Goal: Check status: Check status

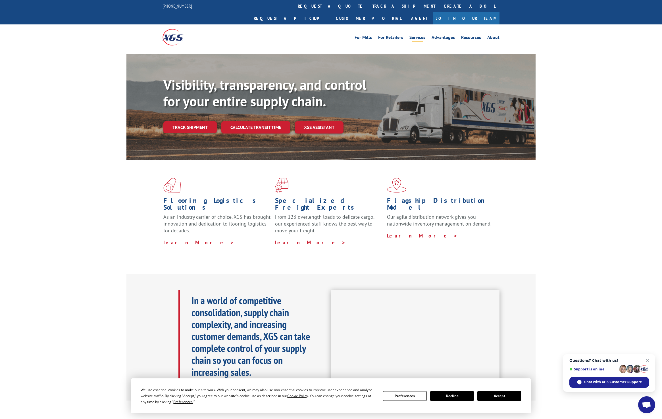
click at [417, 35] on link "Services" at bounding box center [417, 38] width 16 height 6
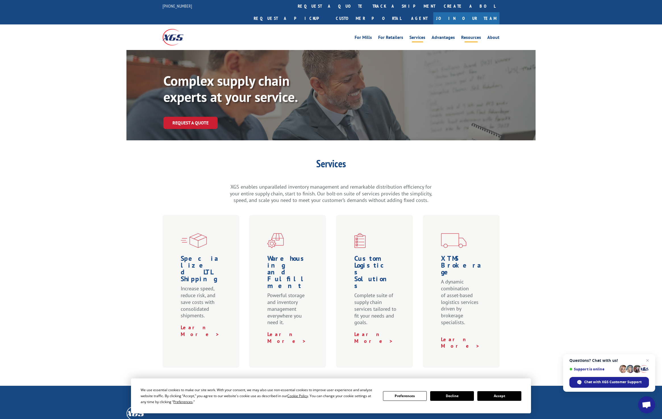
click at [470, 35] on link "Resources" at bounding box center [471, 38] width 20 height 6
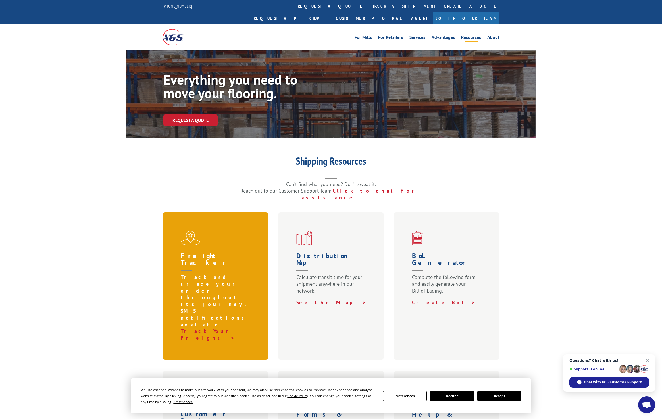
click at [210, 253] on h1 "Freight Tracker" at bounding box center [217, 263] width 72 height 21
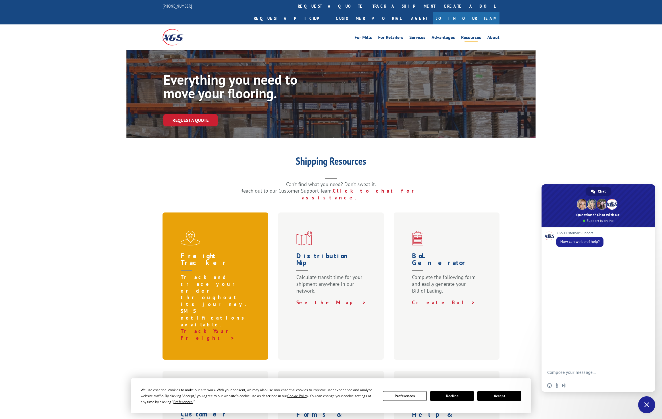
click at [210, 253] on h1 "Freight Tracker" at bounding box center [217, 263] width 72 height 21
click at [213, 328] on link "Track Your Freight >" at bounding box center [208, 334] width 55 height 13
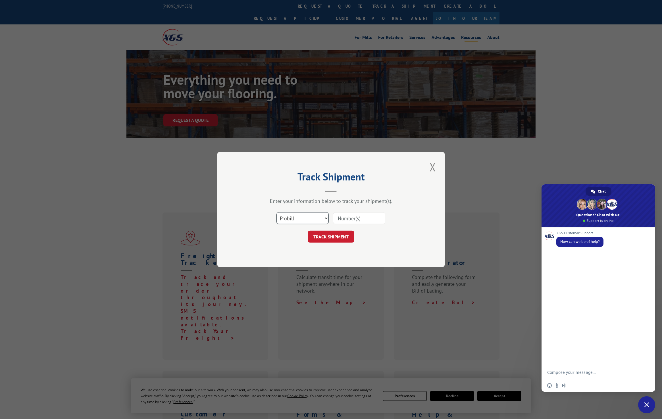
click at [307, 219] on select "Select category... Probill BOL PO" at bounding box center [302, 218] width 52 height 12
click at [351, 216] on input at bounding box center [359, 218] width 52 height 12
click at [359, 213] on input at bounding box center [359, 218] width 52 height 12
type input "2823228"
click at [333, 234] on button "TRACK SHIPMENT" at bounding box center [331, 237] width 47 height 12
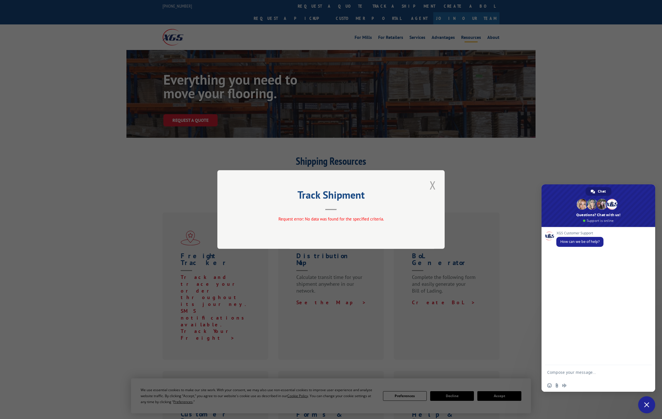
click at [432, 182] on button "Close modal" at bounding box center [433, 185] width 10 height 16
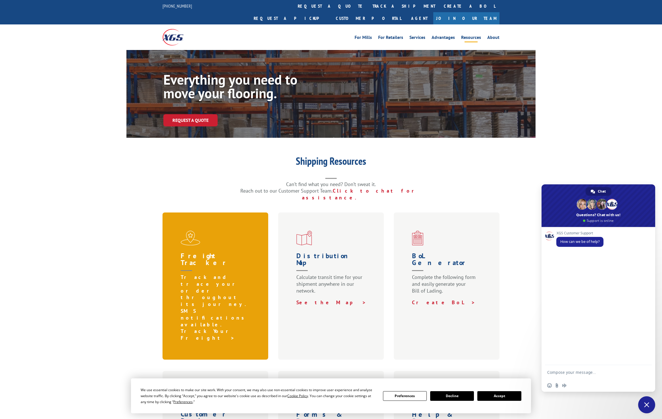
click at [211, 328] on link "Track Your Freight >" at bounding box center [208, 334] width 55 height 13
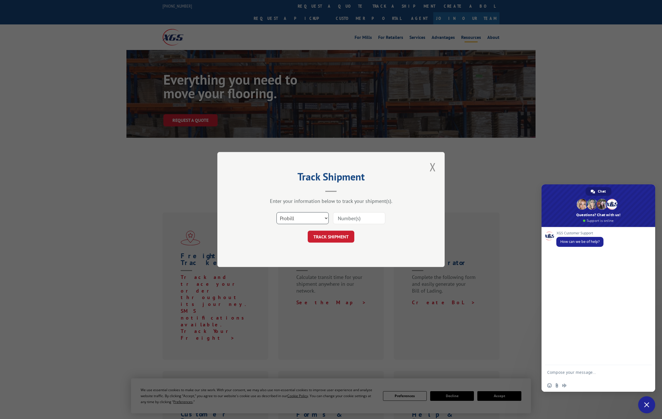
click at [305, 221] on select "Select category... Probill BOL PO" at bounding box center [302, 218] width 52 height 12
select select "po"
click at [276, 212] on select "Select category... Probill BOL PO" at bounding box center [302, 218] width 52 height 12
click at [344, 218] on input at bounding box center [359, 218] width 52 height 12
type input "p1546454"
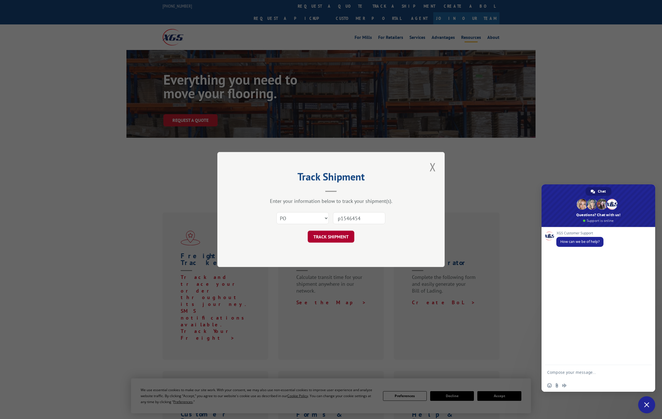
click at [332, 239] on button "TRACK SHIPMENT" at bounding box center [331, 237] width 47 height 12
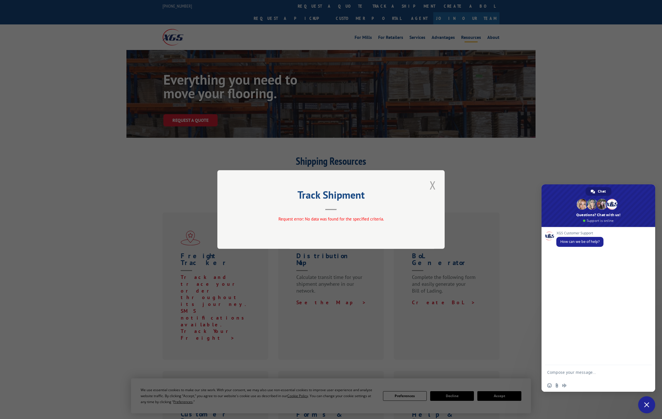
click at [432, 184] on button "Close modal" at bounding box center [433, 185] width 10 height 16
